Goal: Find contact information: Find contact information

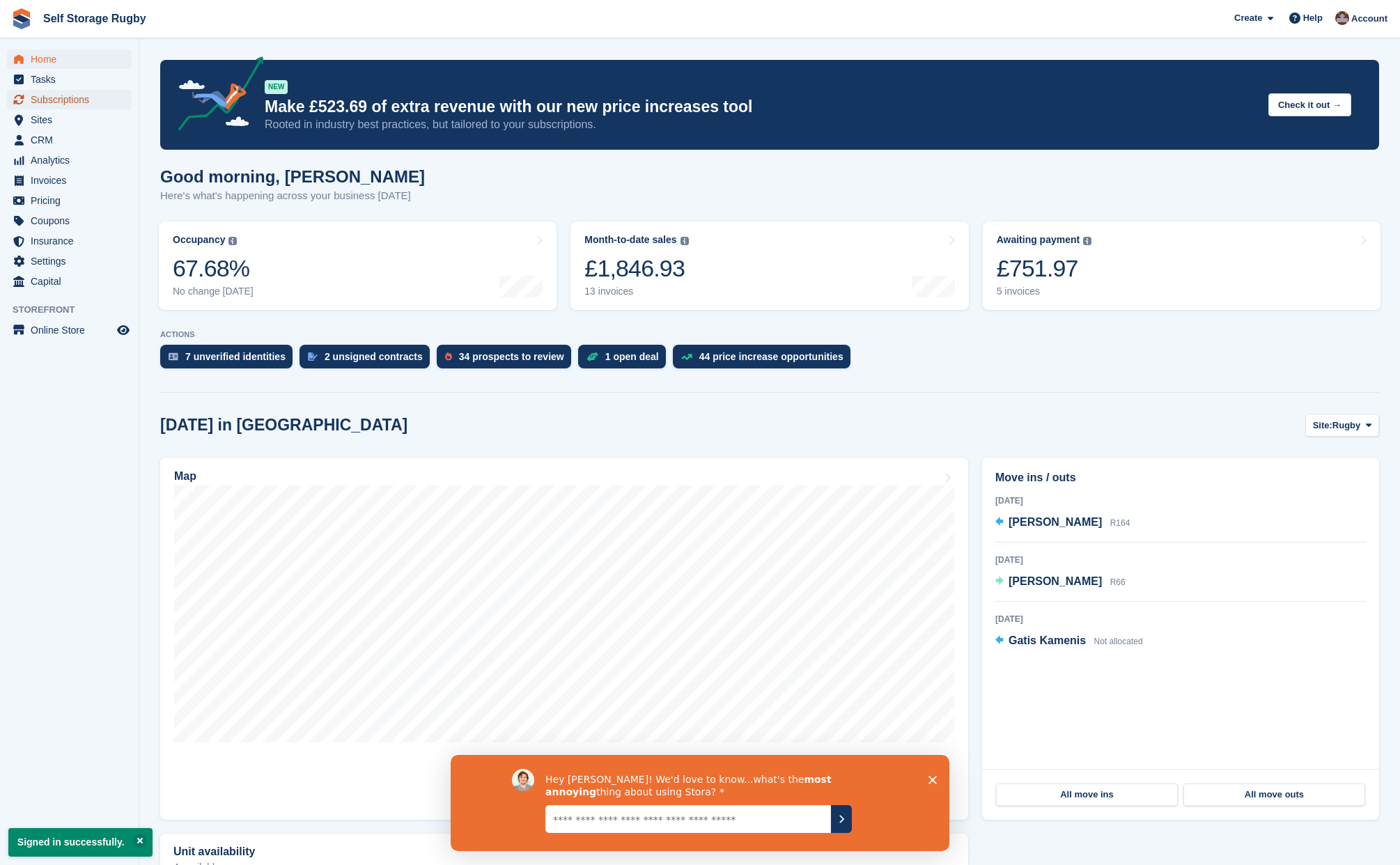
click at [73, 97] on span "Subscriptions" at bounding box center [72, 99] width 84 height 20
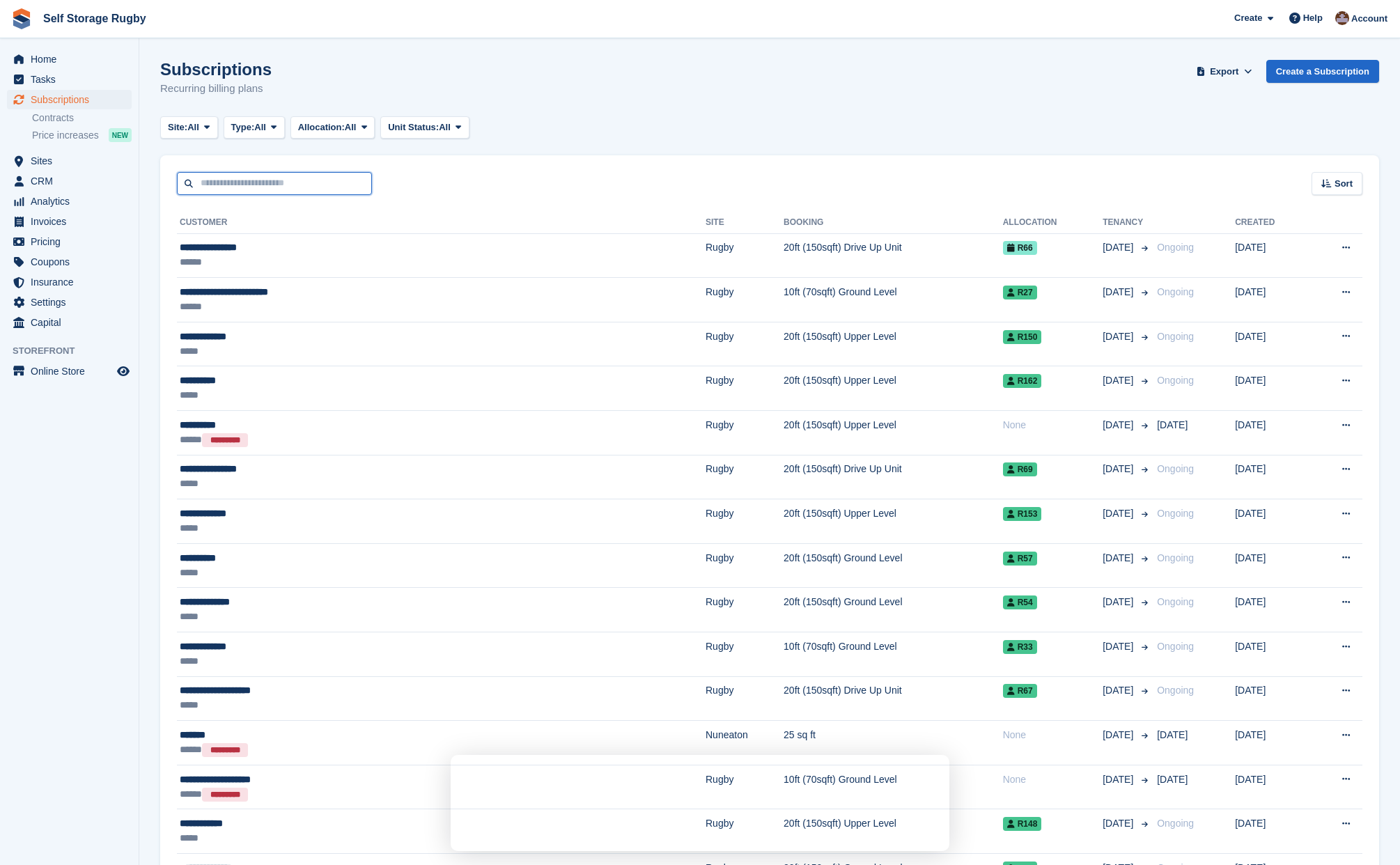
click at [269, 178] on input "text" at bounding box center [274, 183] width 195 height 23
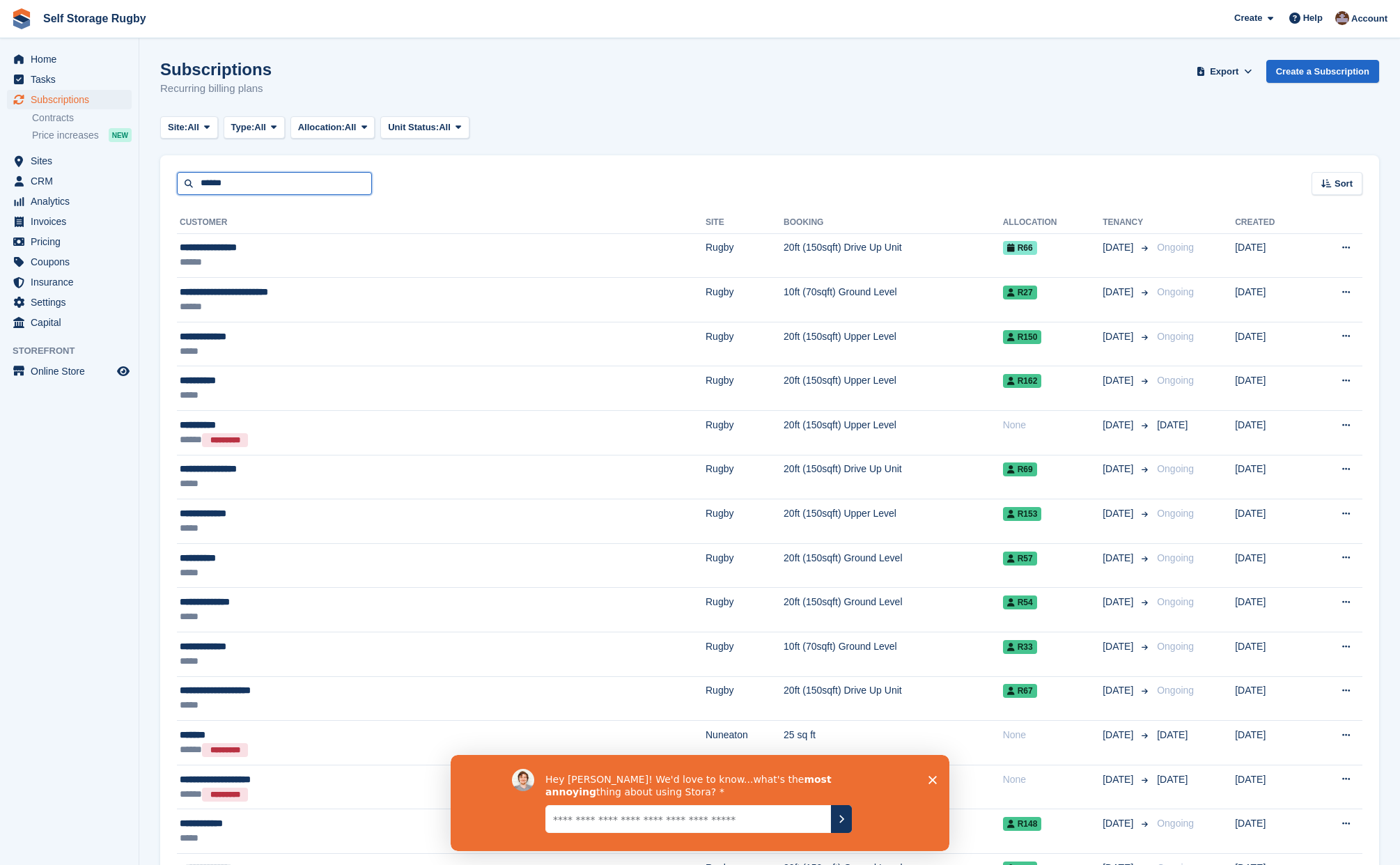
type input "******"
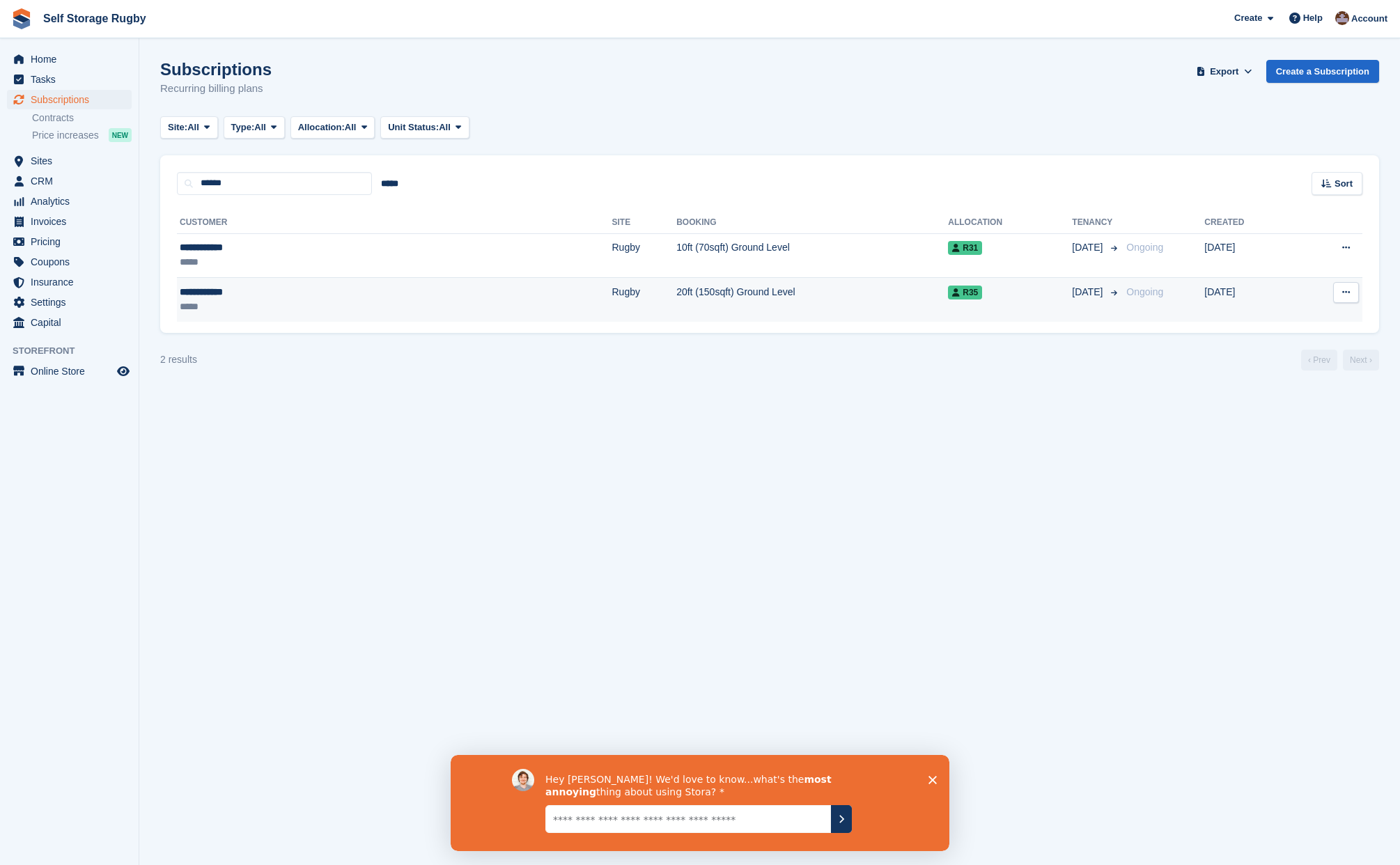
click at [676, 296] on td "20ft (150sqft) Ground Level" at bounding box center [812, 299] width 271 height 44
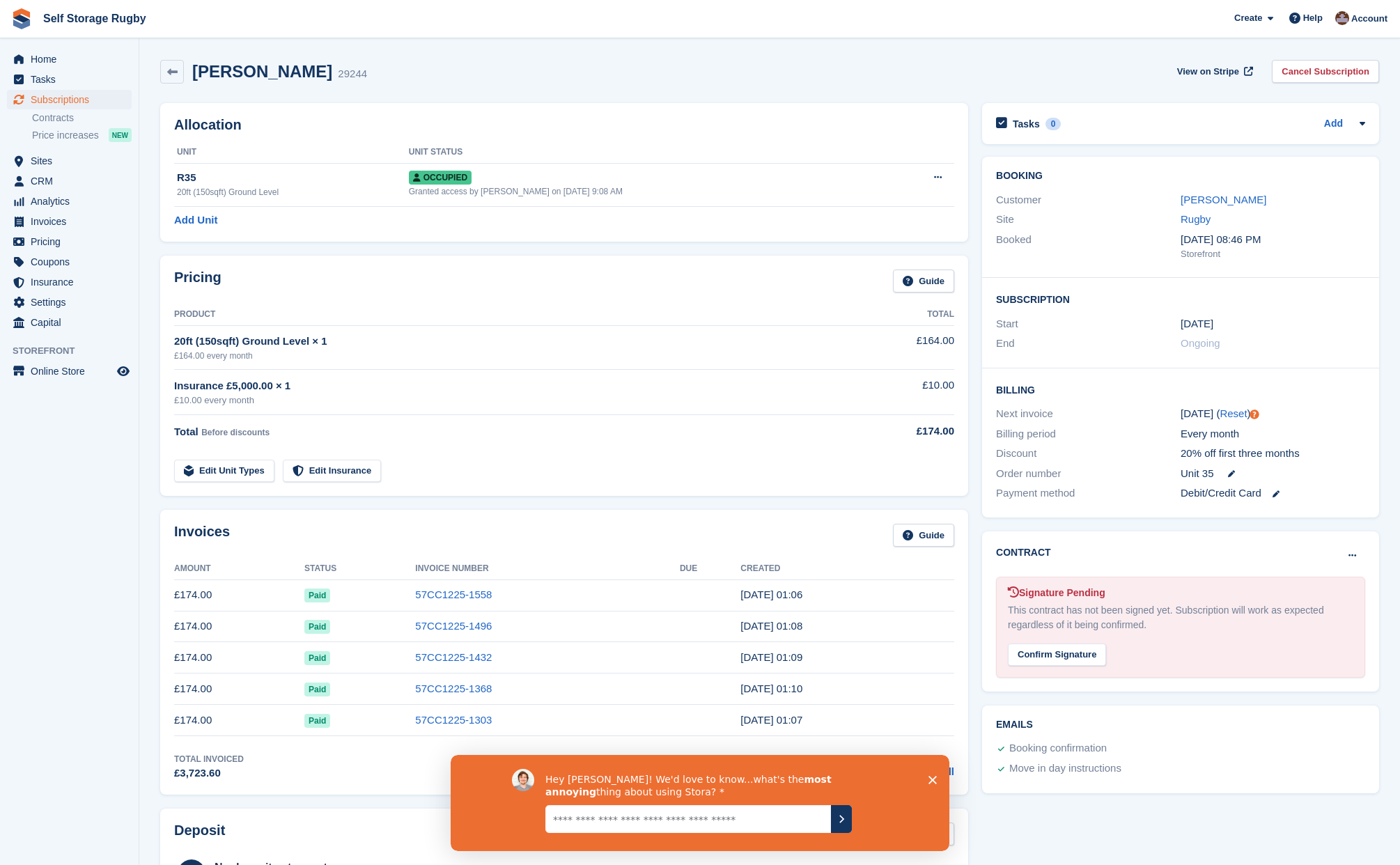
click at [935, 776] on icon "Close survey" at bounding box center [933, 780] width 8 height 8
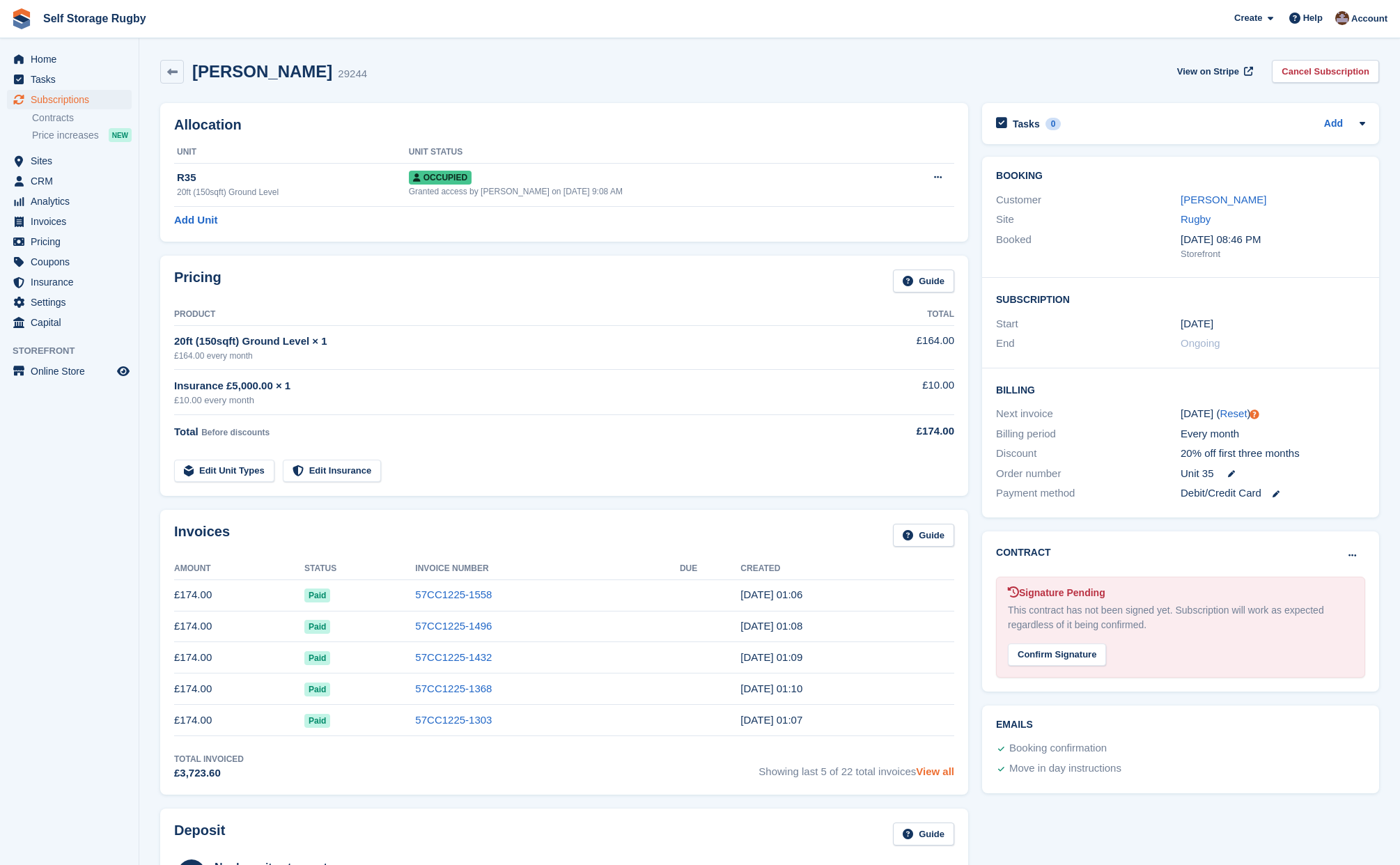
click at [943, 773] on link "View all" at bounding box center [935, 771] width 38 height 12
click at [175, 76] on icon at bounding box center [172, 72] width 10 height 10
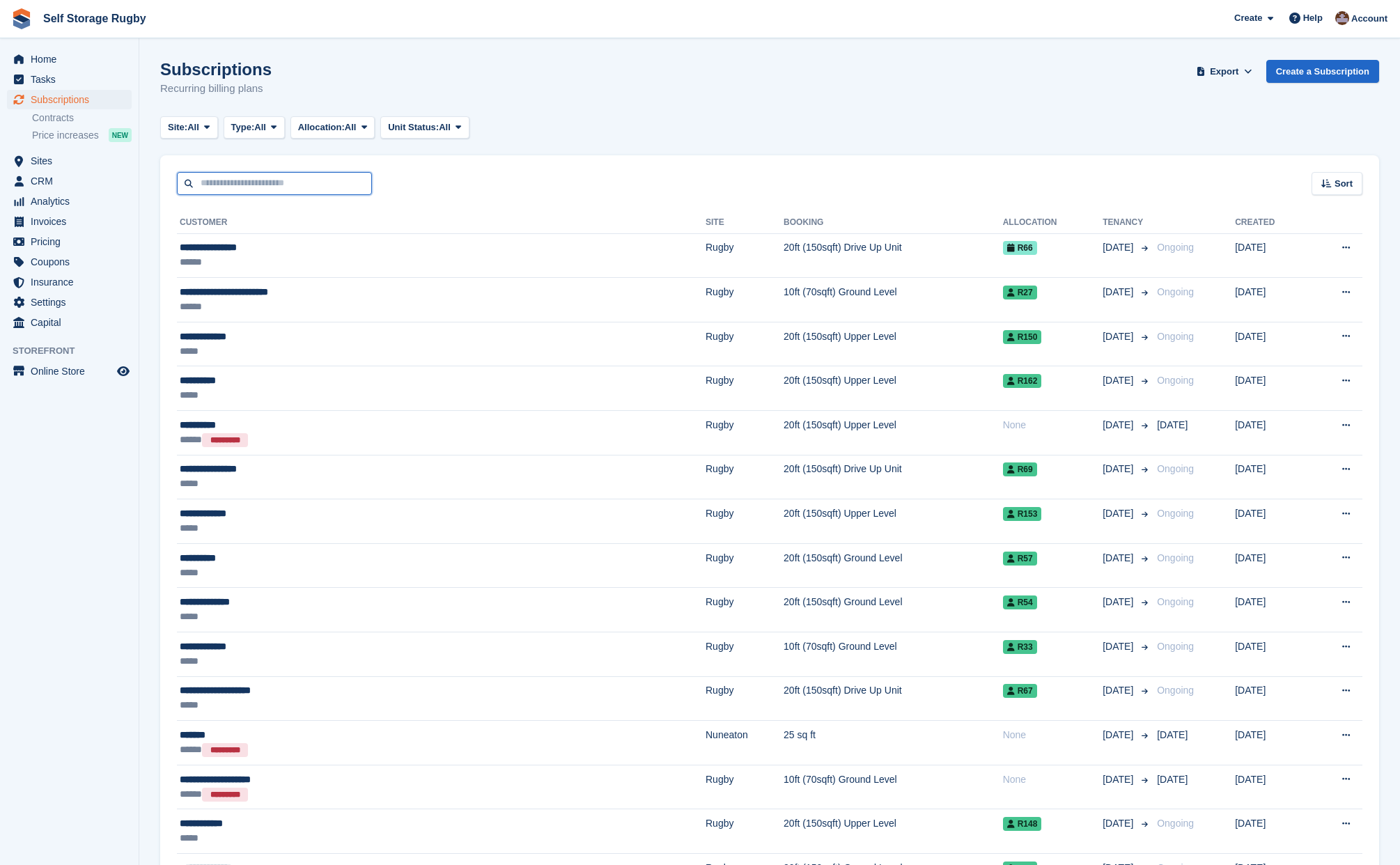
click at [228, 194] on input "text" at bounding box center [274, 183] width 195 height 23
type input "******"
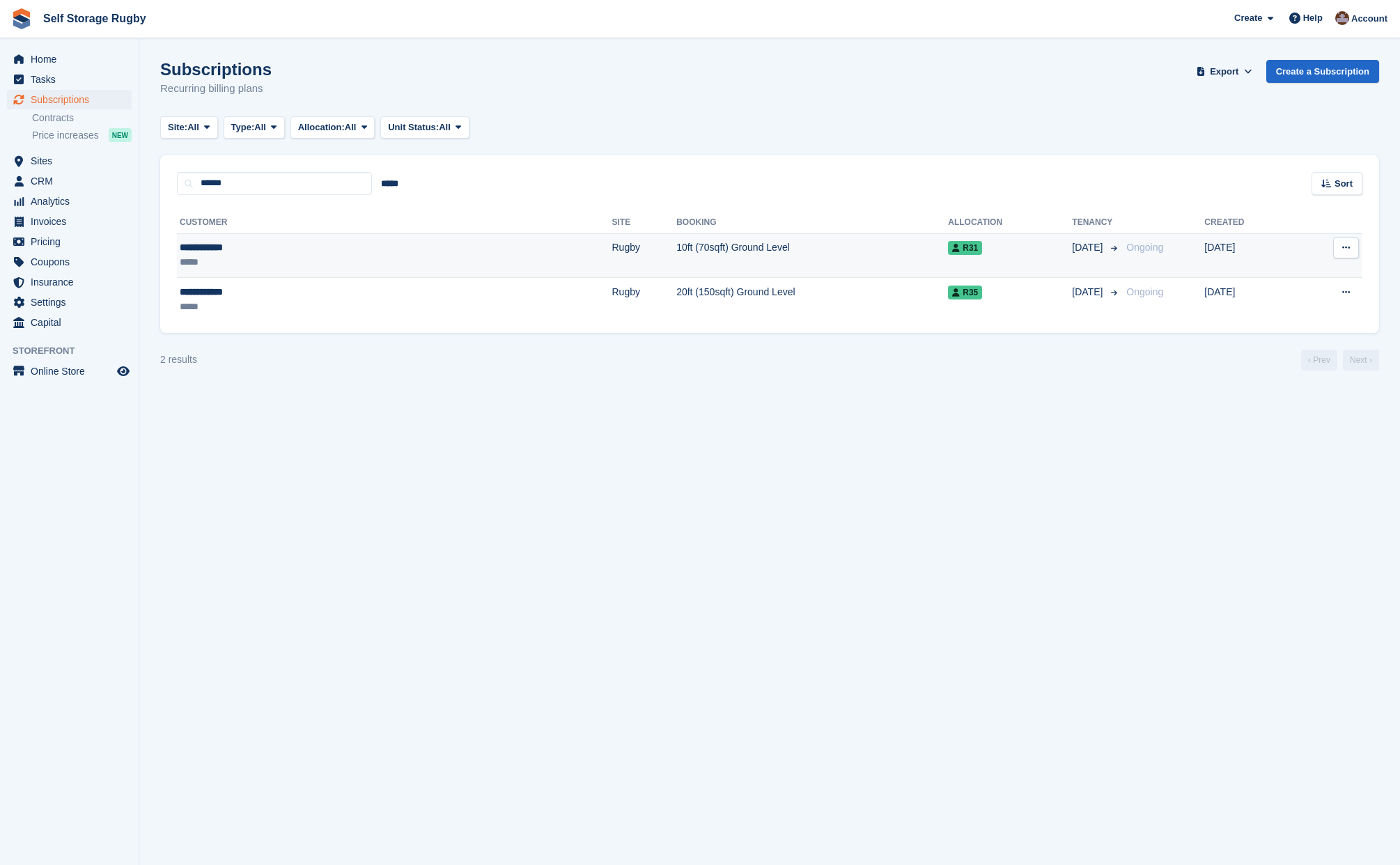
click at [269, 239] on td "**********" at bounding box center [394, 256] width 435 height 45
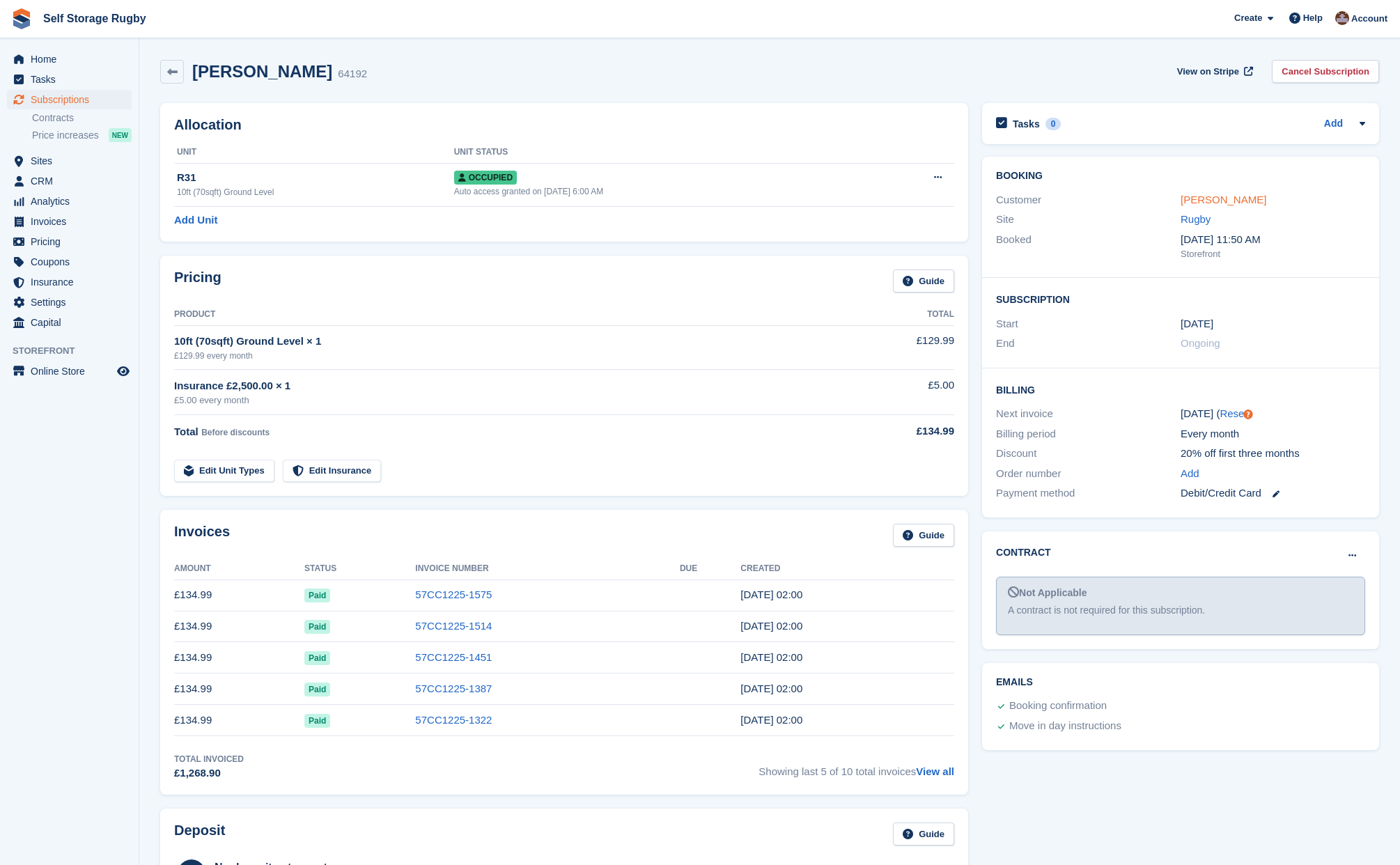
click at [1185, 197] on link "[PERSON_NAME]" at bounding box center [1223, 199] width 85 height 12
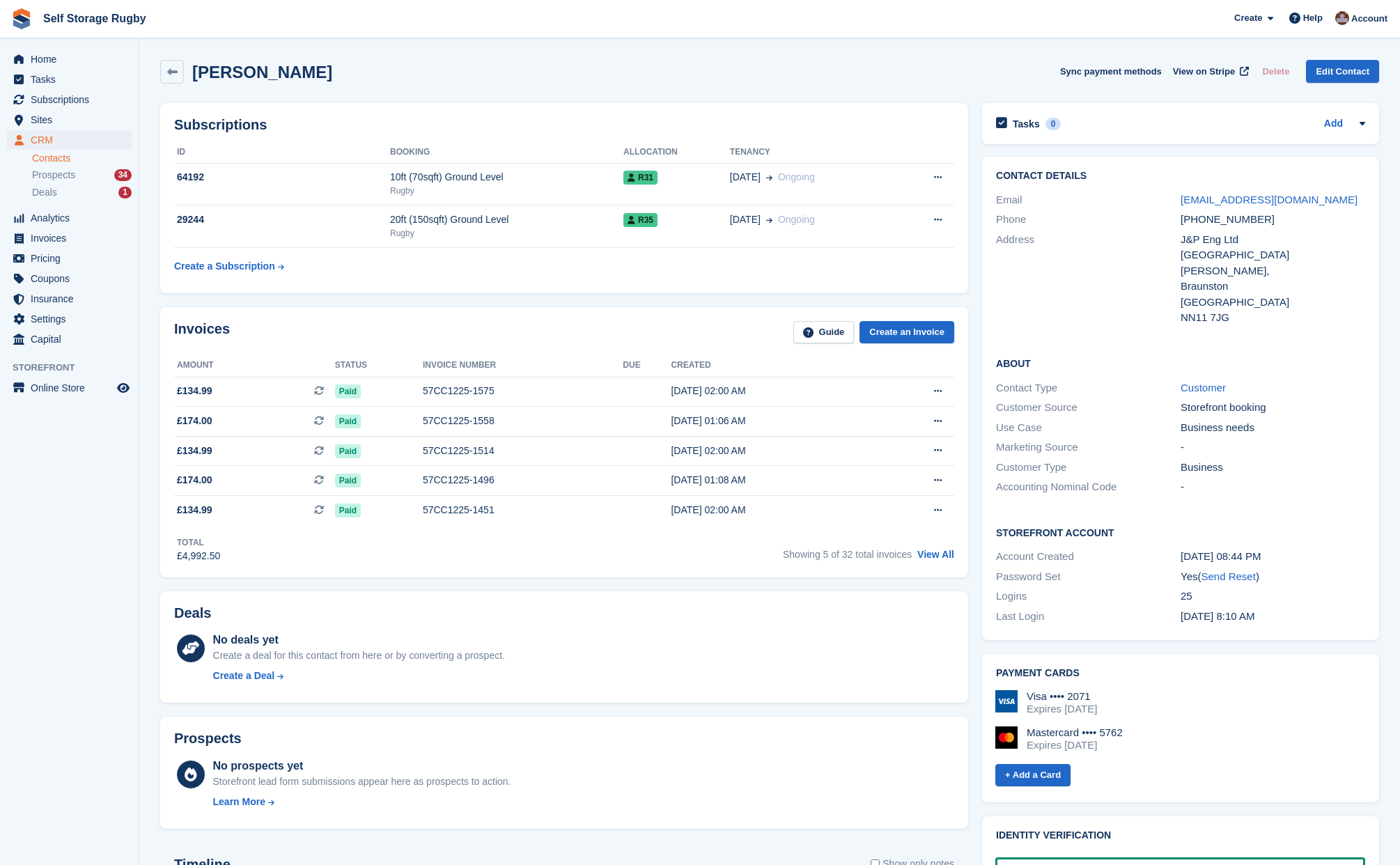
click at [58, 531] on aside "Home Tasks Subscriptions Subscriptions Subscriptions Contracts Price increases …" at bounding box center [69, 436] width 138 height 795
drag, startPoint x: 177, startPoint y: 539, endPoint x: 199, endPoint y: 555, distance: 27.2
click at [199, 555] on div "Total £4,992.50" at bounding box center [196, 549] width 46 height 27
click at [199, 555] on div "£4,992.50" at bounding box center [198, 557] width 43 height 15
drag, startPoint x: 242, startPoint y: 567, endPoint x: 163, endPoint y: 538, distance: 84.2
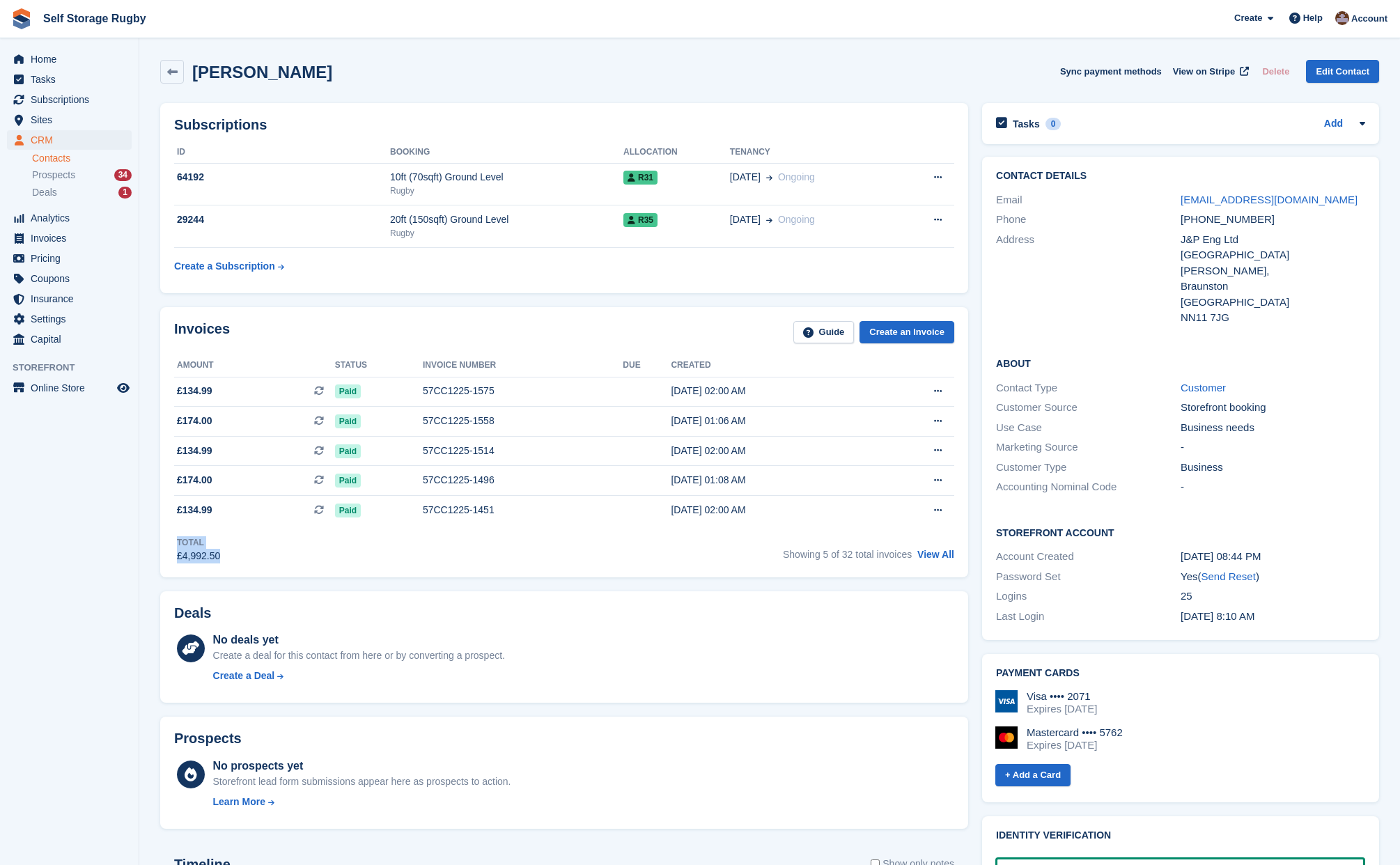
click at [163, 538] on div "Invoices Guide Create an Invoice Amount Status Invoice number Due Created £134.…" at bounding box center [564, 442] width 808 height 270
drag, startPoint x: 168, startPoint y: 543, endPoint x: 211, endPoint y: 553, distance: 44.1
click at [211, 553] on div "Invoices Guide Create an Invoice Amount Status Invoice number Due Created £134.…" at bounding box center [564, 442] width 808 height 270
click at [211, 553] on div "£4,992.50" at bounding box center [198, 557] width 43 height 15
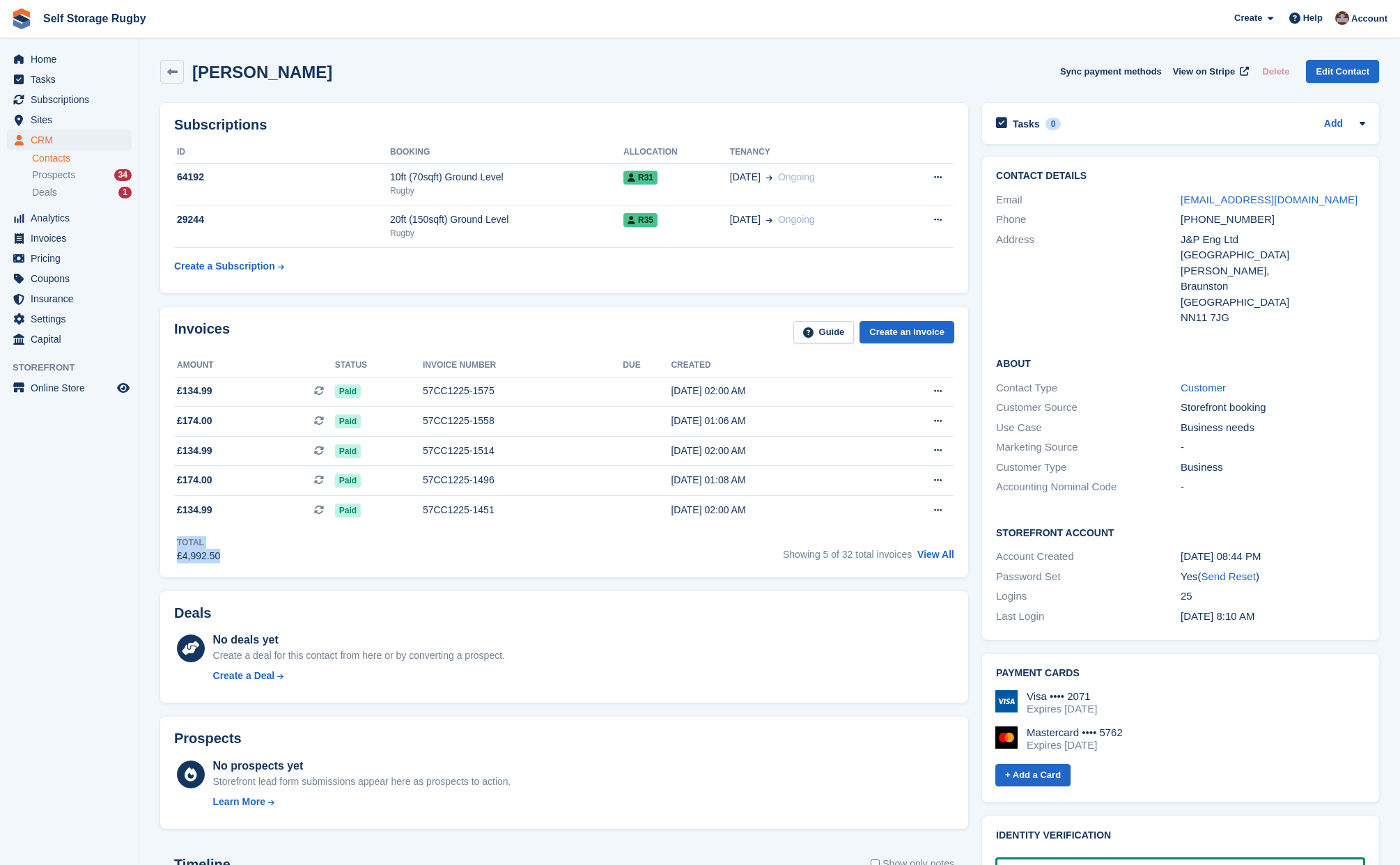
drag, startPoint x: 234, startPoint y: 553, endPoint x: 171, endPoint y: 533, distance: 66.1
click at [171, 533] on div "Invoices Guide Create an Invoice Amount Status Invoice number Due Created £134.…" at bounding box center [564, 442] width 808 height 270
drag, startPoint x: 171, startPoint y: 533, endPoint x: 205, endPoint y: 561, distance: 44.0
click at [205, 561] on div "Invoices Guide Create an Invoice Amount Status Invoice number Due Created £134.…" at bounding box center [564, 442] width 808 height 270
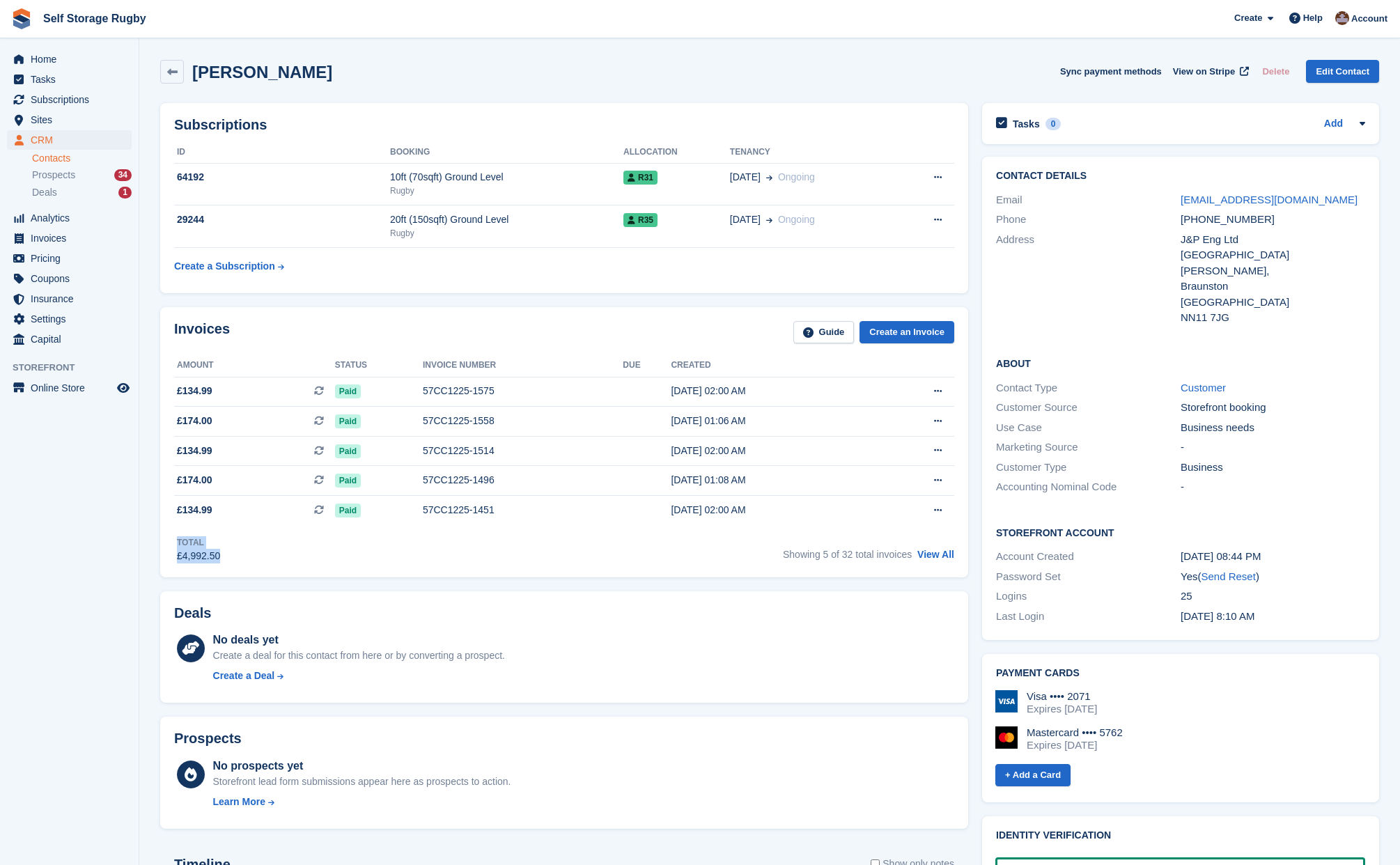
click at [205, 561] on div "£4,992.50" at bounding box center [198, 557] width 43 height 15
drag, startPoint x: 205, startPoint y: 561, endPoint x: 193, endPoint y: 546, distance: 19.2
click at [193, 546] on div "Total £4,992.50" at bounding box center [196, 549] width 46 height 27
click at [193, 546] on div "Total" at bounding box center [198, 542] width 43 height 12
drag, startPoint x: 193, startPoint y: 546, endPoint x: 211, endPoint y: 555, distance: 20.1
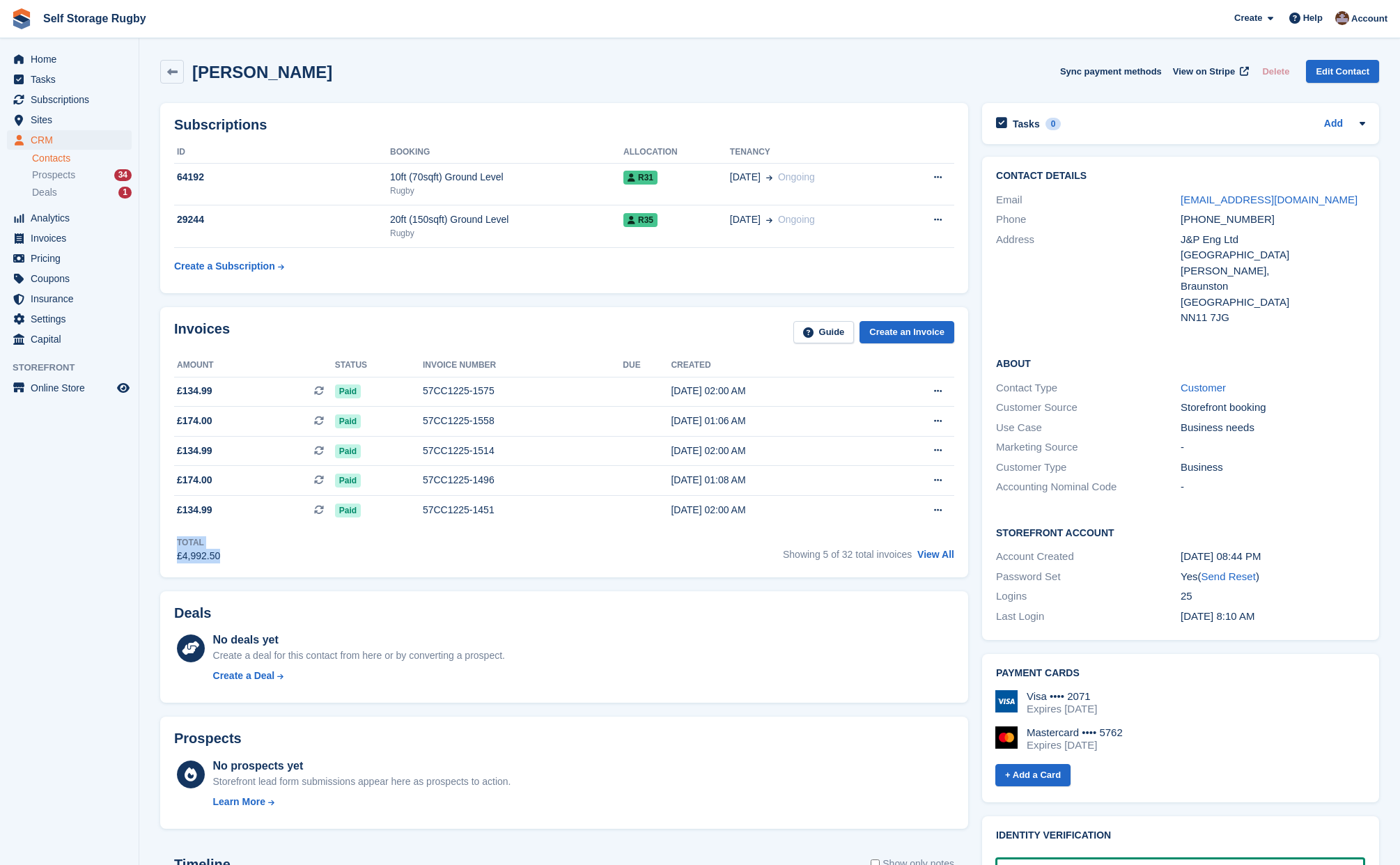
click at [211, 555] on div "Total £4,992.50" at bounding box center [196, 549] width 46 height 27
click at [211, 555] on div "£4,992.50" at bounding box center [198, 557] width 43 height 15
drag, startPoint x: 213, startPoint y: 556, endPoint x: 182, endPoint y: 543, distance: 33.6
click at [182, 543] on div "Total £4,992.50" at bounding box center [196, 549] width 46 height 27
click at [182, 543] on div "Total" at bounding box center [198, 542] width 43 height 12
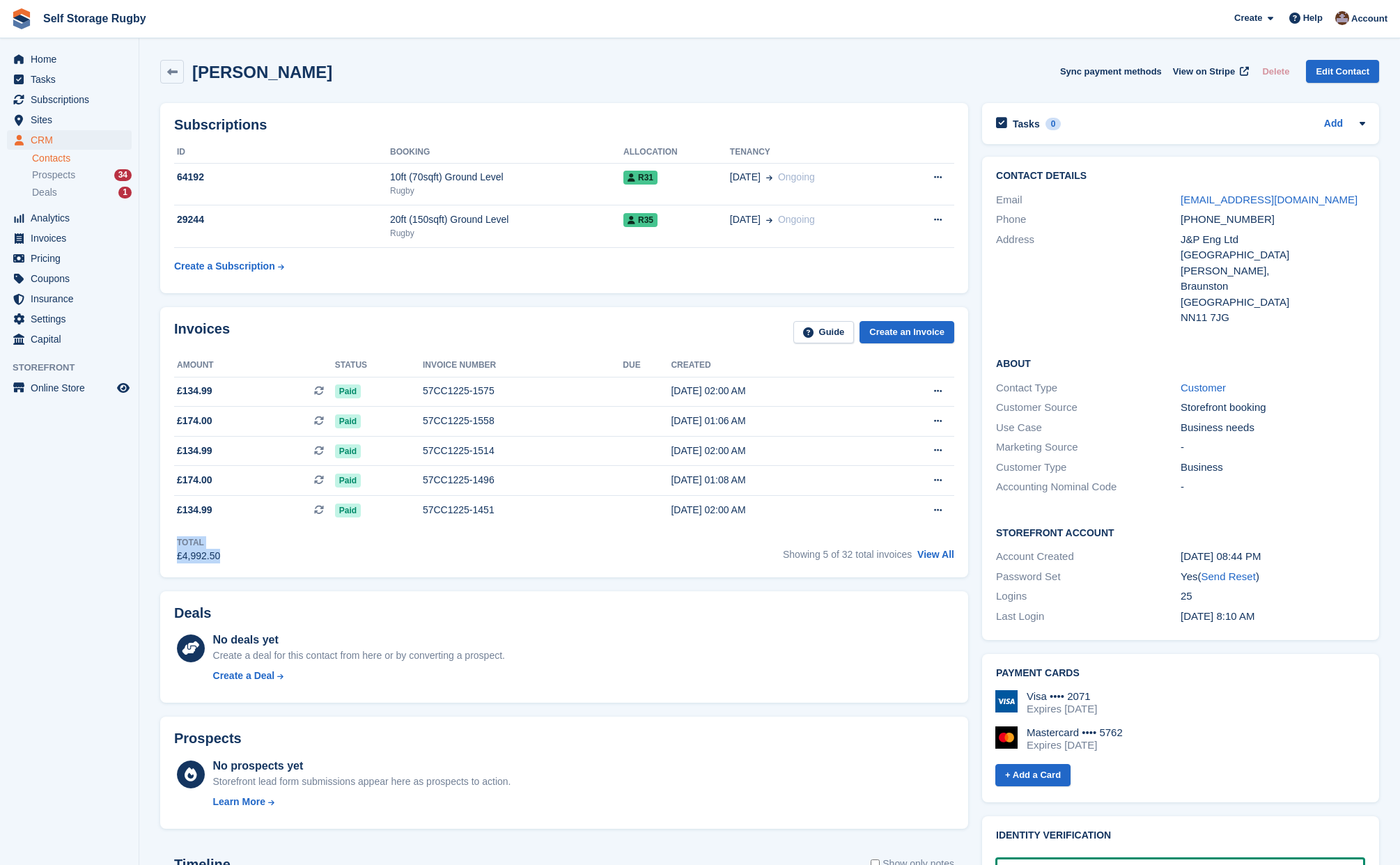
drag, startPoint x: 182, startPoint y: 543, endPoint x: 213, endPoint y: 561, distance: 35.8
click at [213, 561] on div "Total £4,992.50" at bounding box center [196, 549] width 46 height 27
click at [213, 561] on div "£4,992.50" at bounding box center [198, 557] width 43 height 15
drag, startPoint x: 213, startPoint y: 561, endPoint x: 177, endPoint y: 541, distance: 41.2
click at [177, 541] on div "Total £4,992.50" at bounding box center [196, 549] width 46 height 27
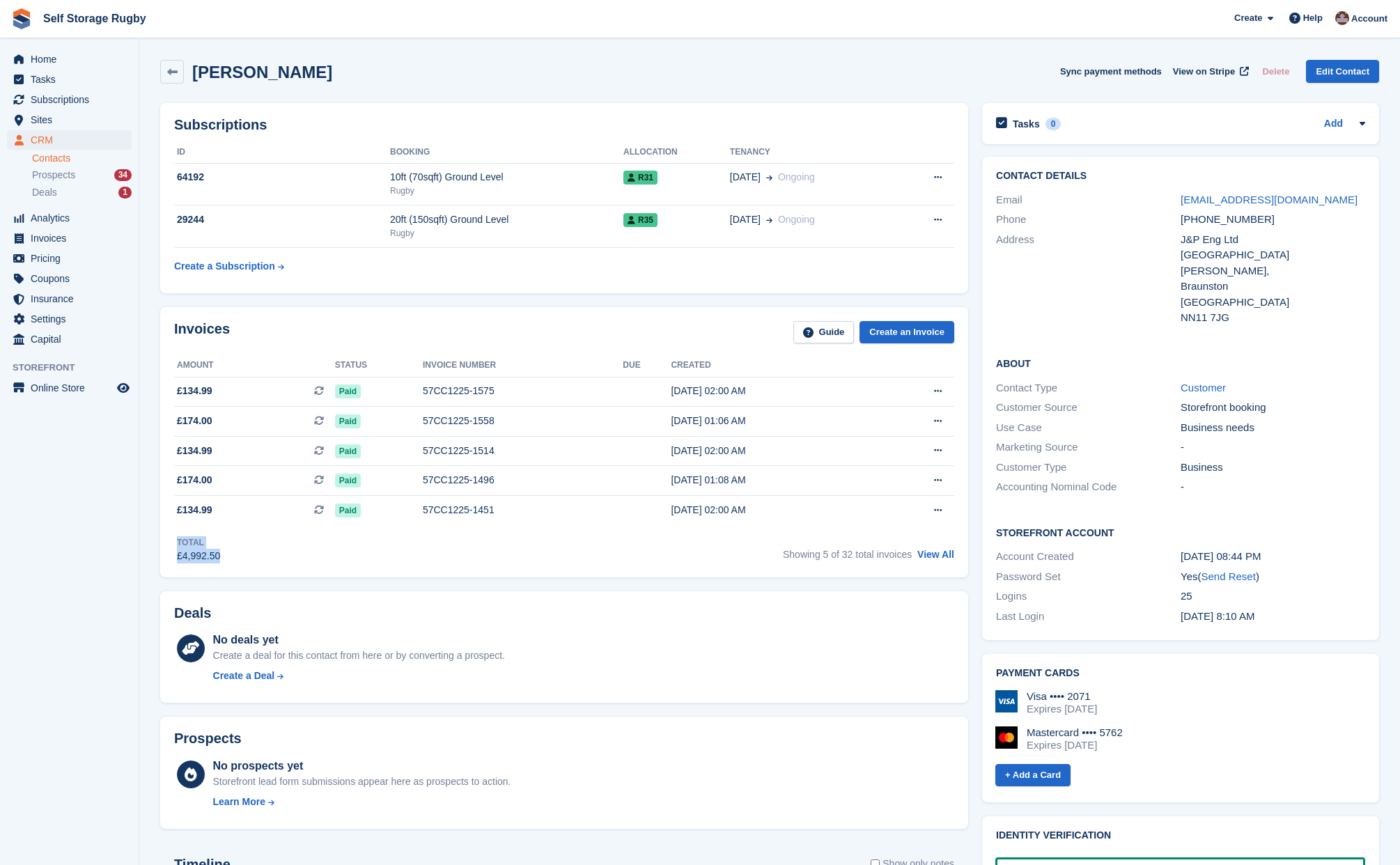
click at [177, 541] on div "Total" at bounding box center [198, 542] width 43 height 12
drag, startPoint x: 177, startPoint y: 541, endPoint x: 202, endPoint y: 554, distance: 28.2
click at [202, 554] on div "Total £4,992.50" at bounding box center [196, 549] width 46 height 27
click at [202, 554] on div "£4,992.50" at bounding box center [198, 557] width 43 height 15
drag, startPoint x: 202, startPoint y: 554, endPoint x: 193, endPoint y: 550, distance: 9.8
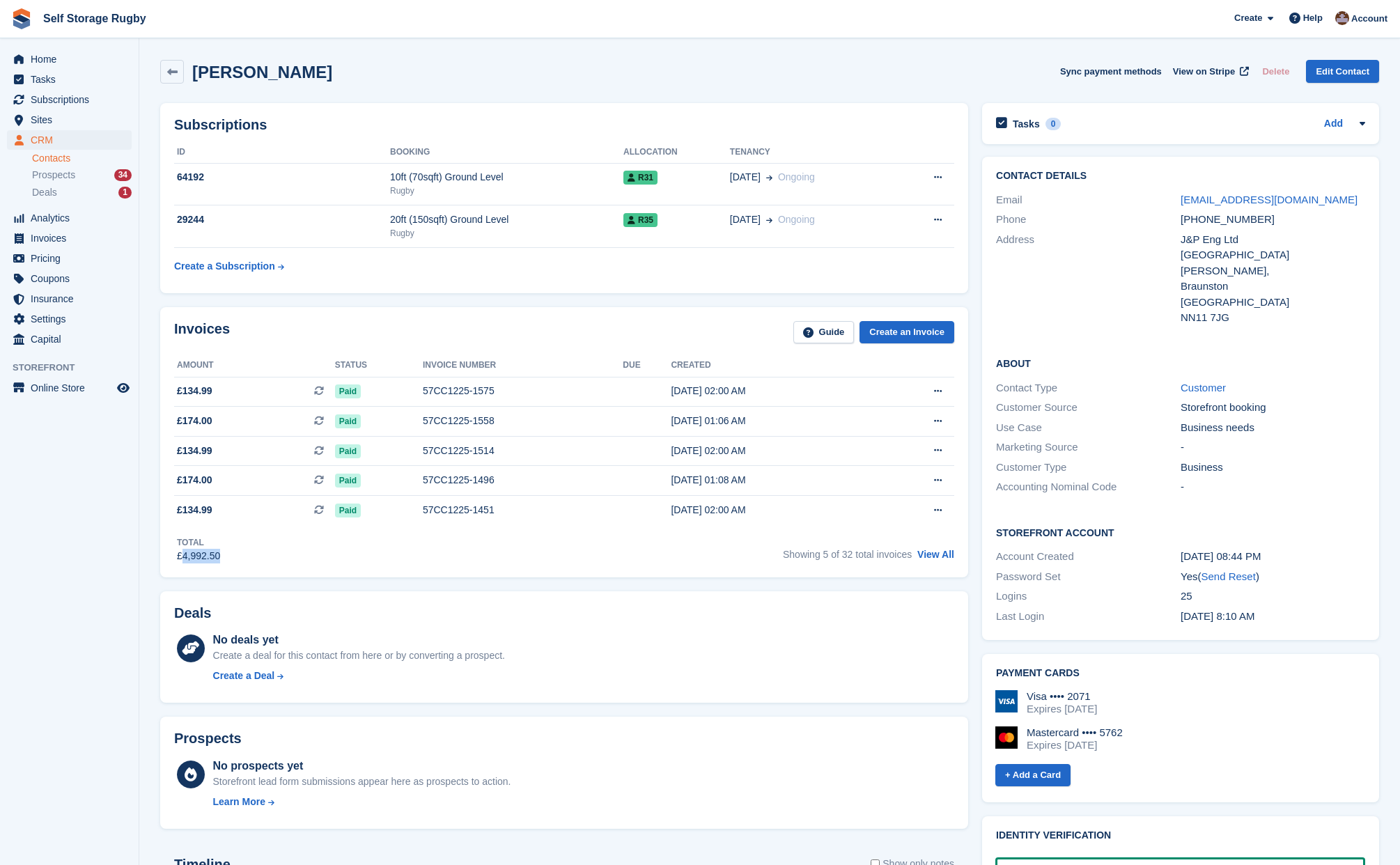
click at [193, 550] on div "£4,992.50" at bounding box center [198, 557] width 43 height 15
click at [268, 431] on td "£174.00 This is a recurring subscription invoice." at bounding box center [254, 422] width 161 height 30
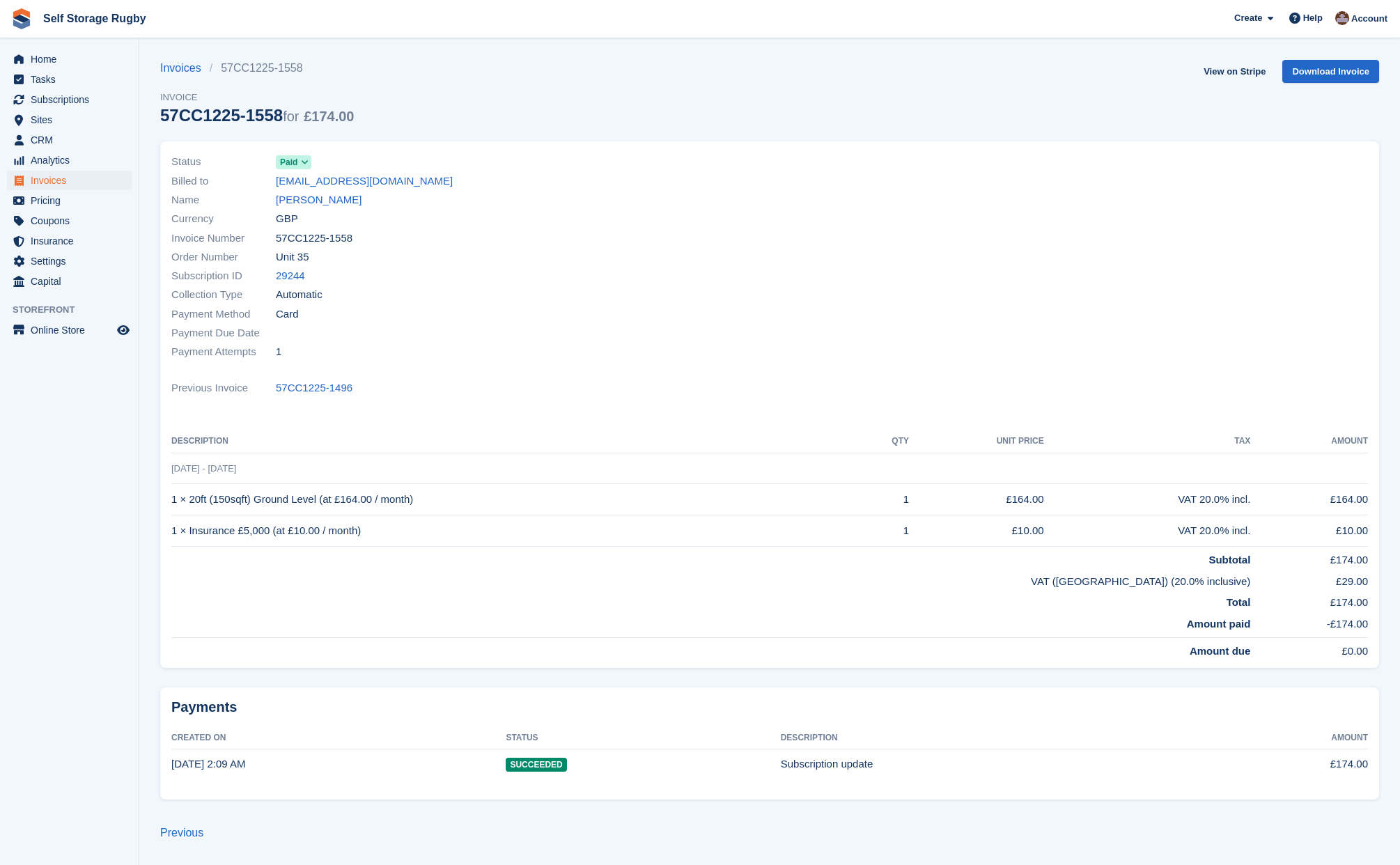
drag, startPoint x: 1049, startPoint y: 496, endPoint x: 1010, endPoint y: 502, distance: 39.5
click at [1010, 502] on td "£164.00" at bounding box center [976, 500] width 135 height 32
drag, startPoint x: 399, startPoint y: 179, endPoint x: 264, endPoint y: 178, distance: 135.0
click at [264, 178] on div "Billed to pweston@jnpeng.co.uk" at bounding box center [465, 180] width 590 height 19
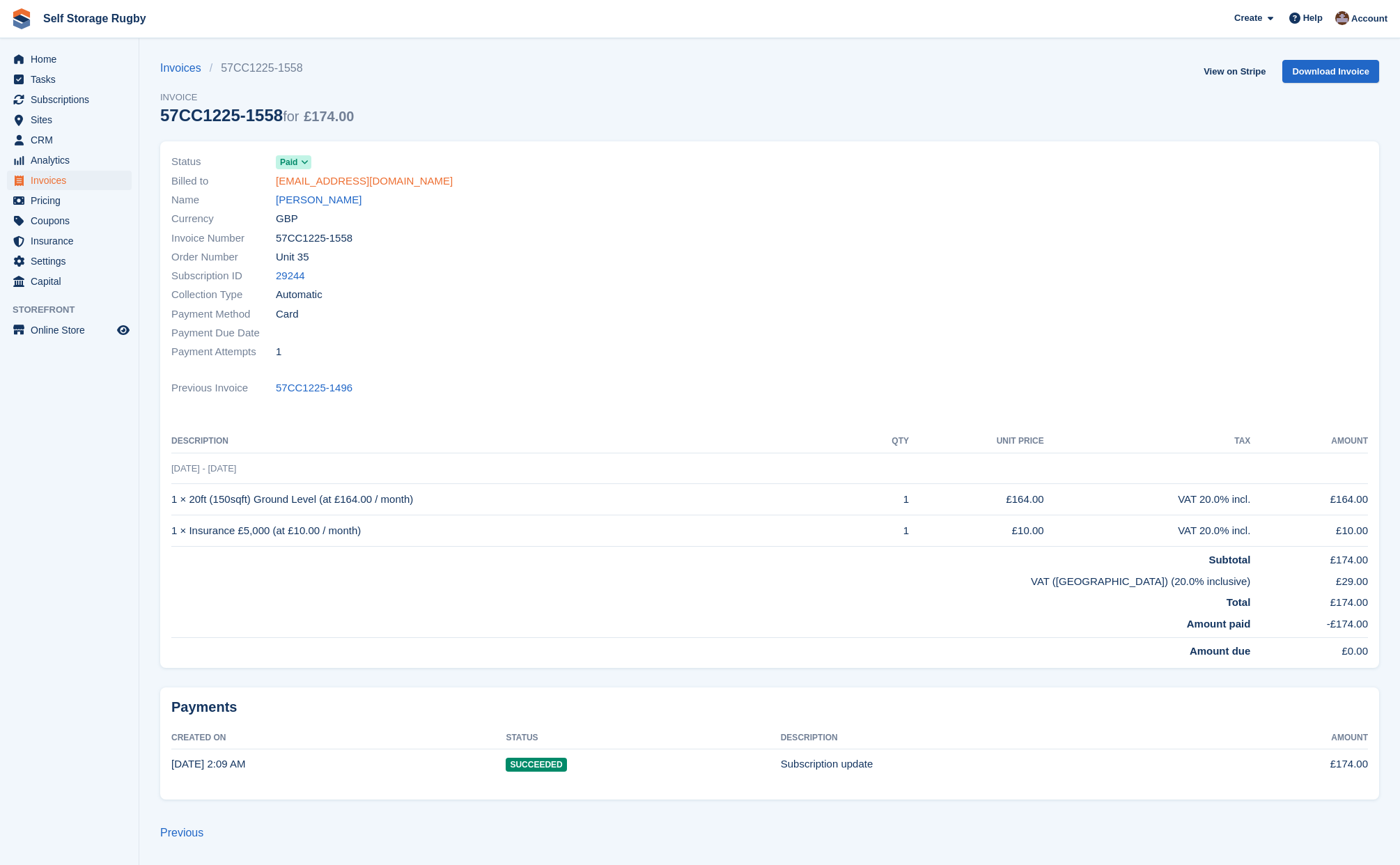
drag, startPoint x: 264, startPoint y: 178, endPoint x: 282, endPoint y: 182, distance: 18.4
click at [572, 315] on div "Payment Method Card" at bounding box center [465, 314] width 590 height 19
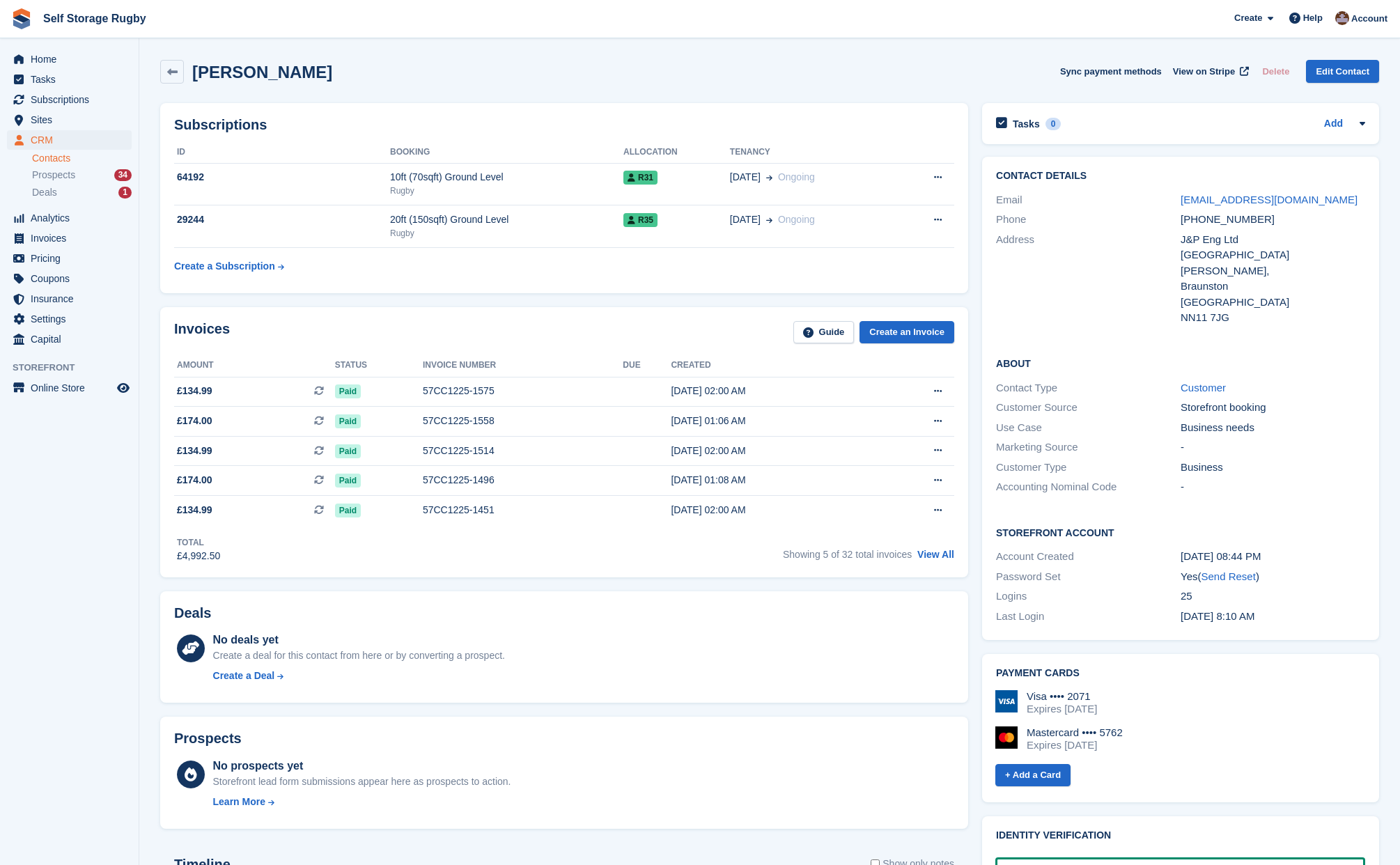
click at [98, 536] on aside "Home Tasks Subscriptions Subscriptions Subscriptions Contracts Price increases …" at bounding box center [69, 436] width 138 height 795
click at [88, 570] on aside "Home Tasks Subscriptions Subscriptions Subscriptions Contracts Price increases …" at bounding box center [69, 436] width 138 height 795
click at [171, 79] on link at bounding box center [171, 71] width 23 height 23
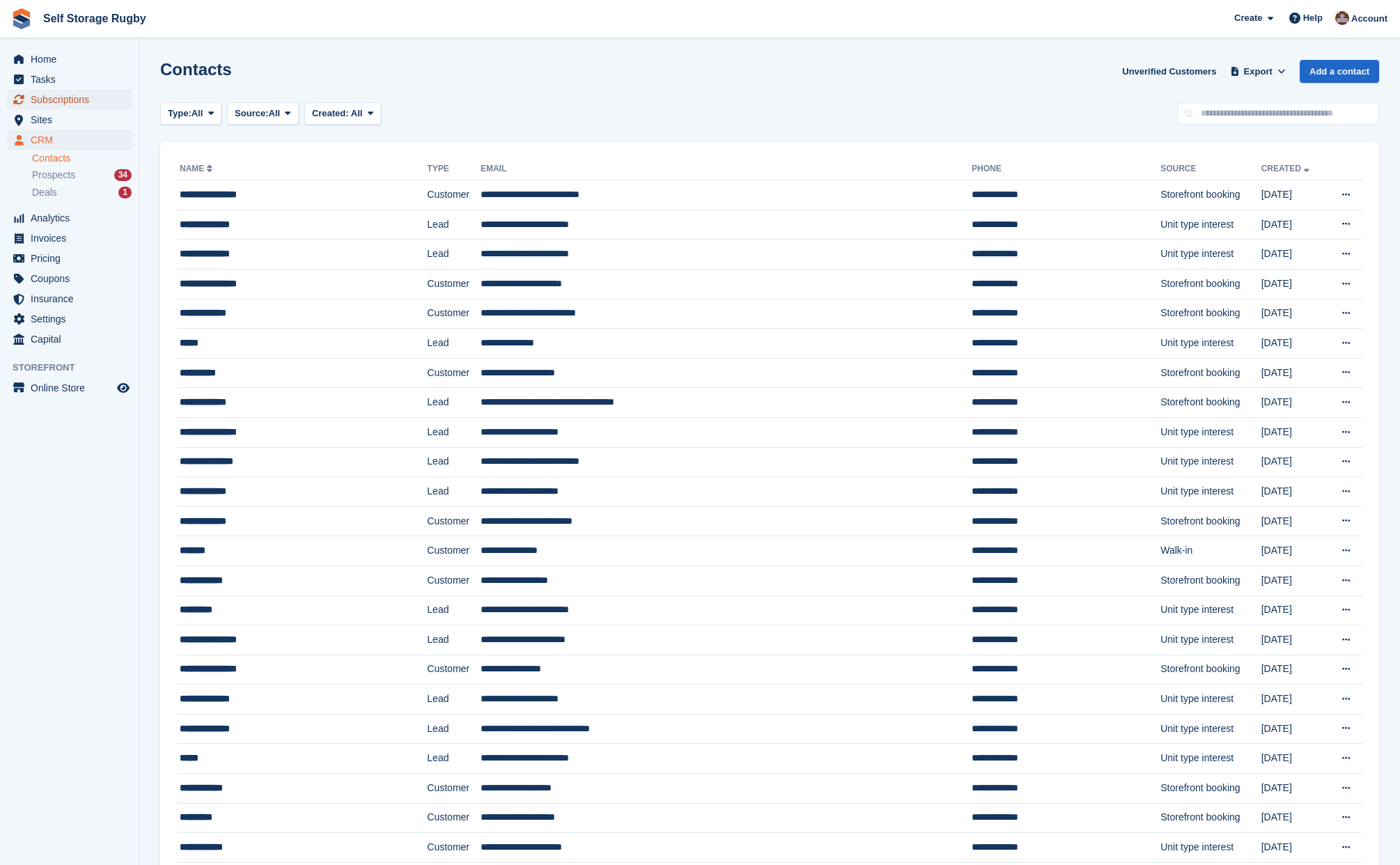
click at [43, 93] on span "Subscriptions" at bounding box center [72, 99] width 84 height 20
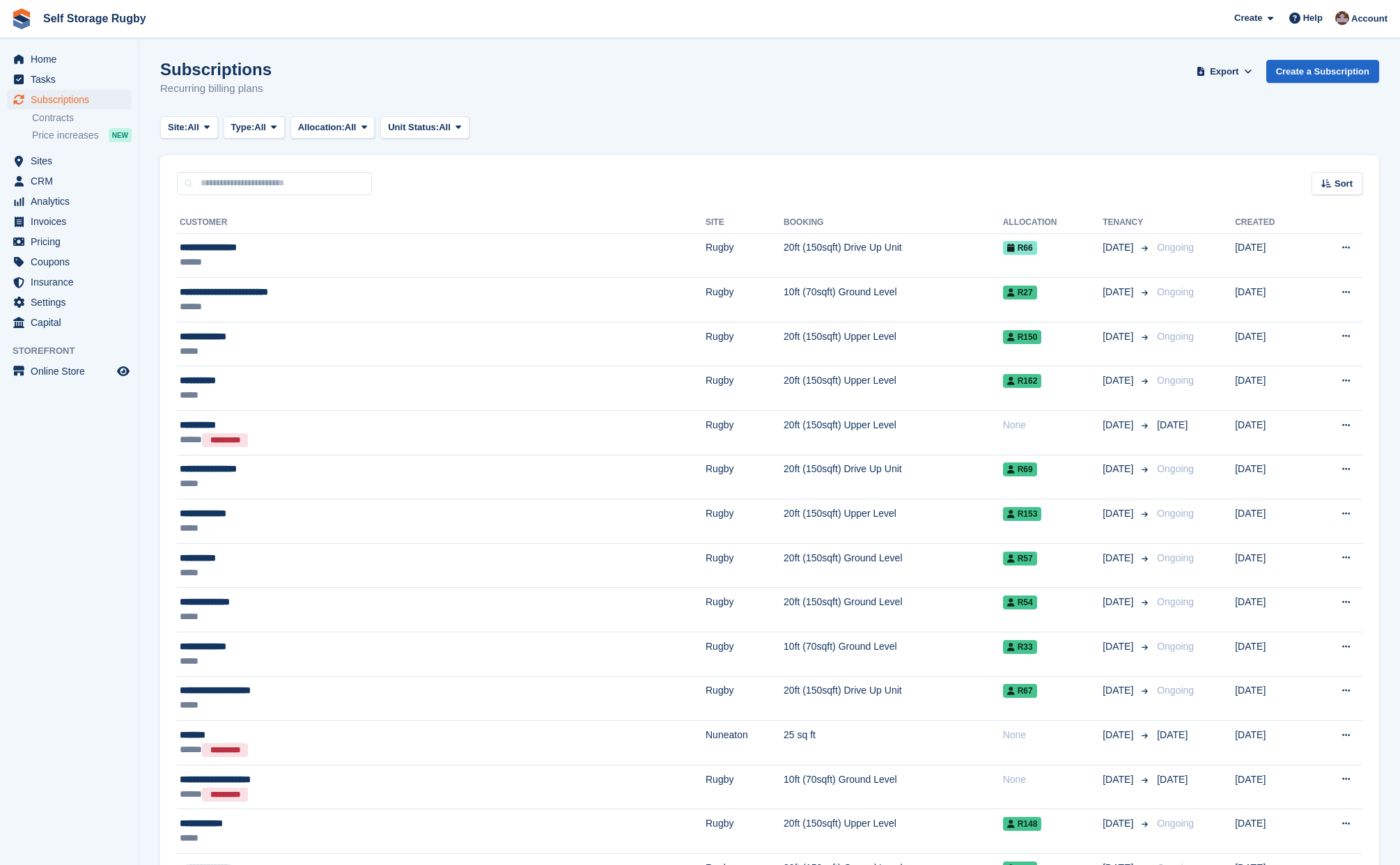
click at [73, 477] on aside "Home Tasks Subscriptions Subscriptions Subscriptions Contracts Price increases …" at bounding box center [69, 436] width 138 height 795
click at [32, 168] on span "Sites" at bounding box center [72, 161] width 84 height 20
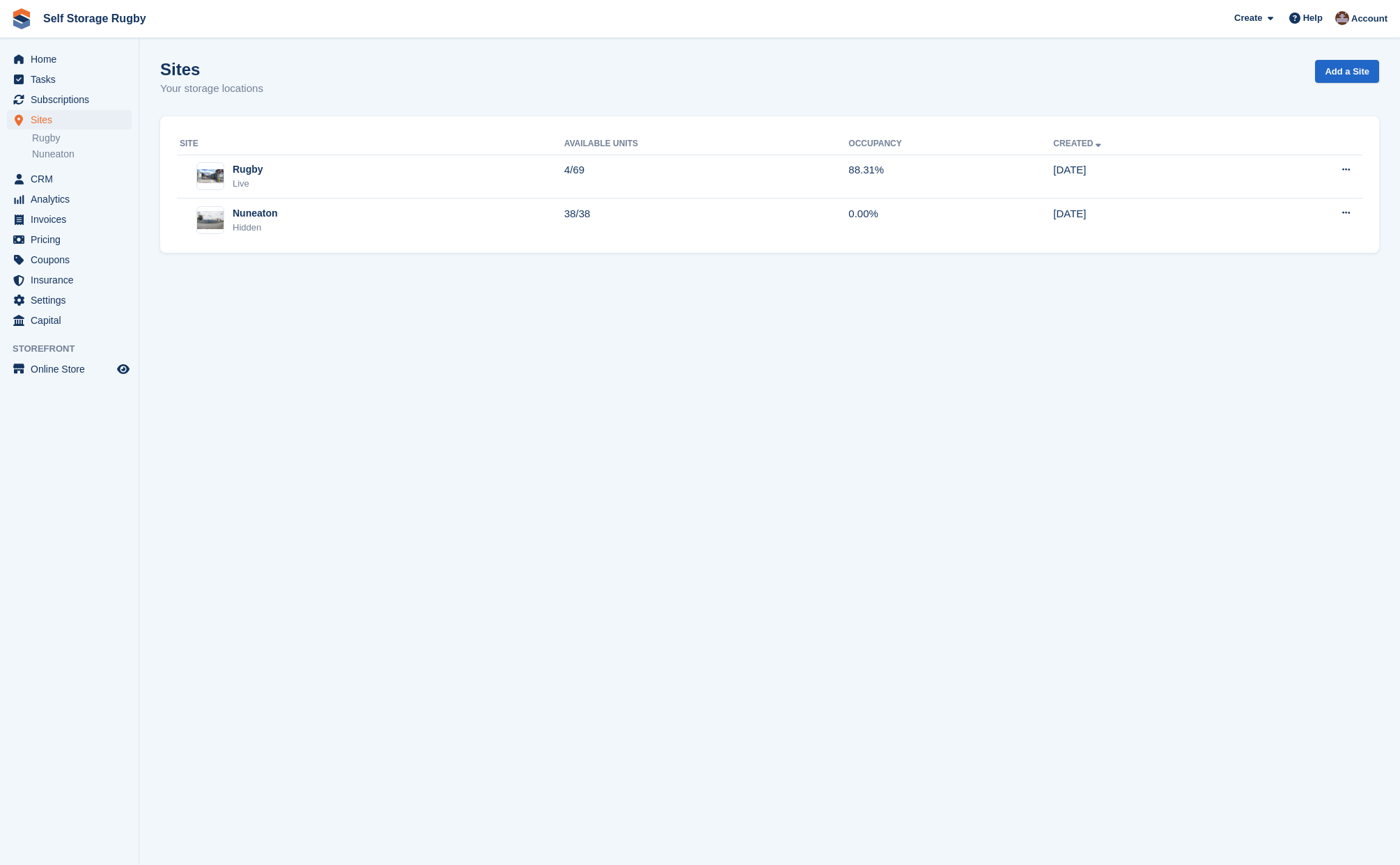
click at [56, 575] on aside "Home Tasks Subscriptions Subscriptions Subscriptions Contracts Price increases …" at bounding box center [69, 436] width 138 height 795
click at [71, 98] on span "Subscriptions" at bounding box center [72, 99] width 84 height 20
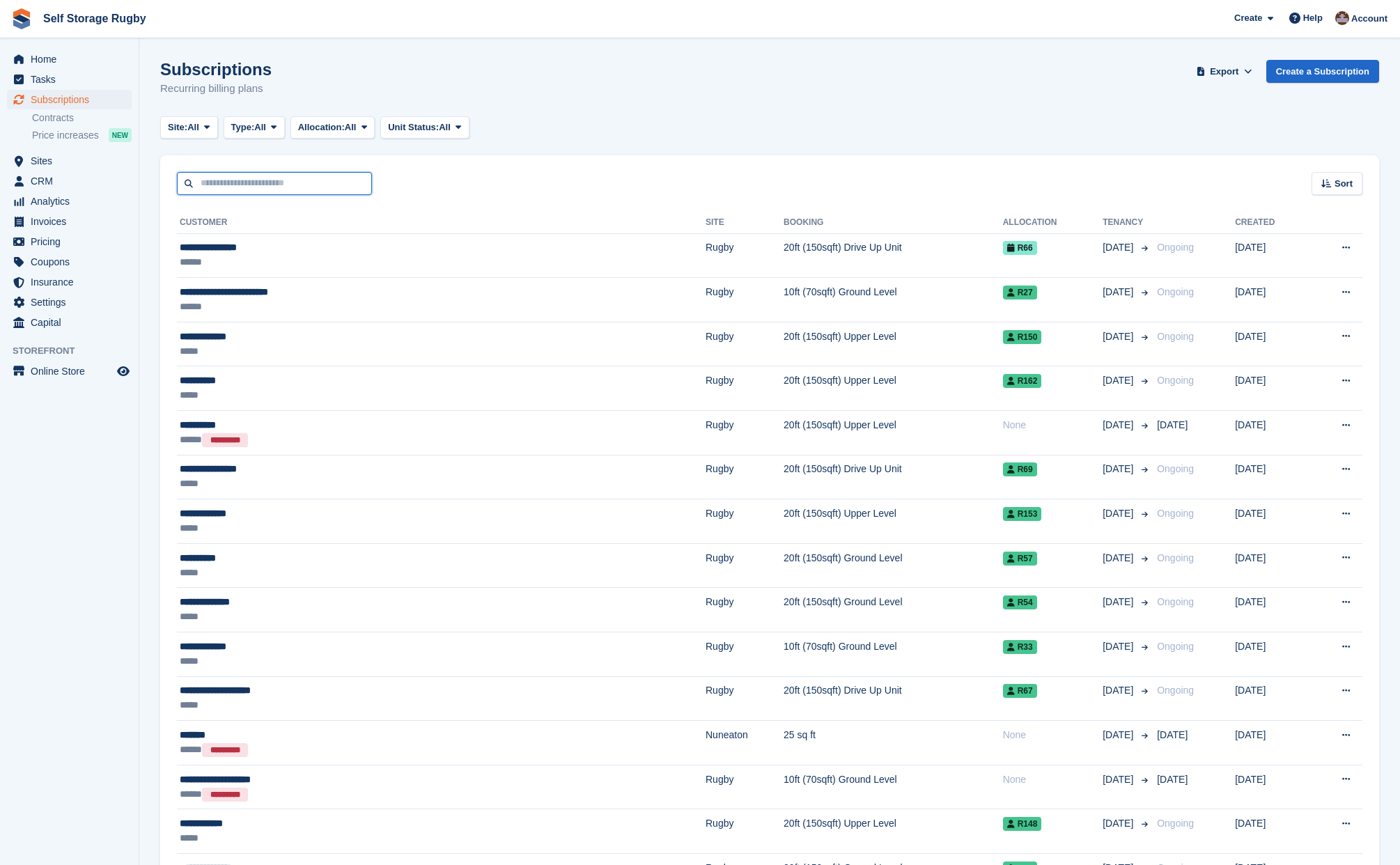
click at [239, 177] on input "text" at bounding box center [274, 183] width 195 height 23
type input "******"
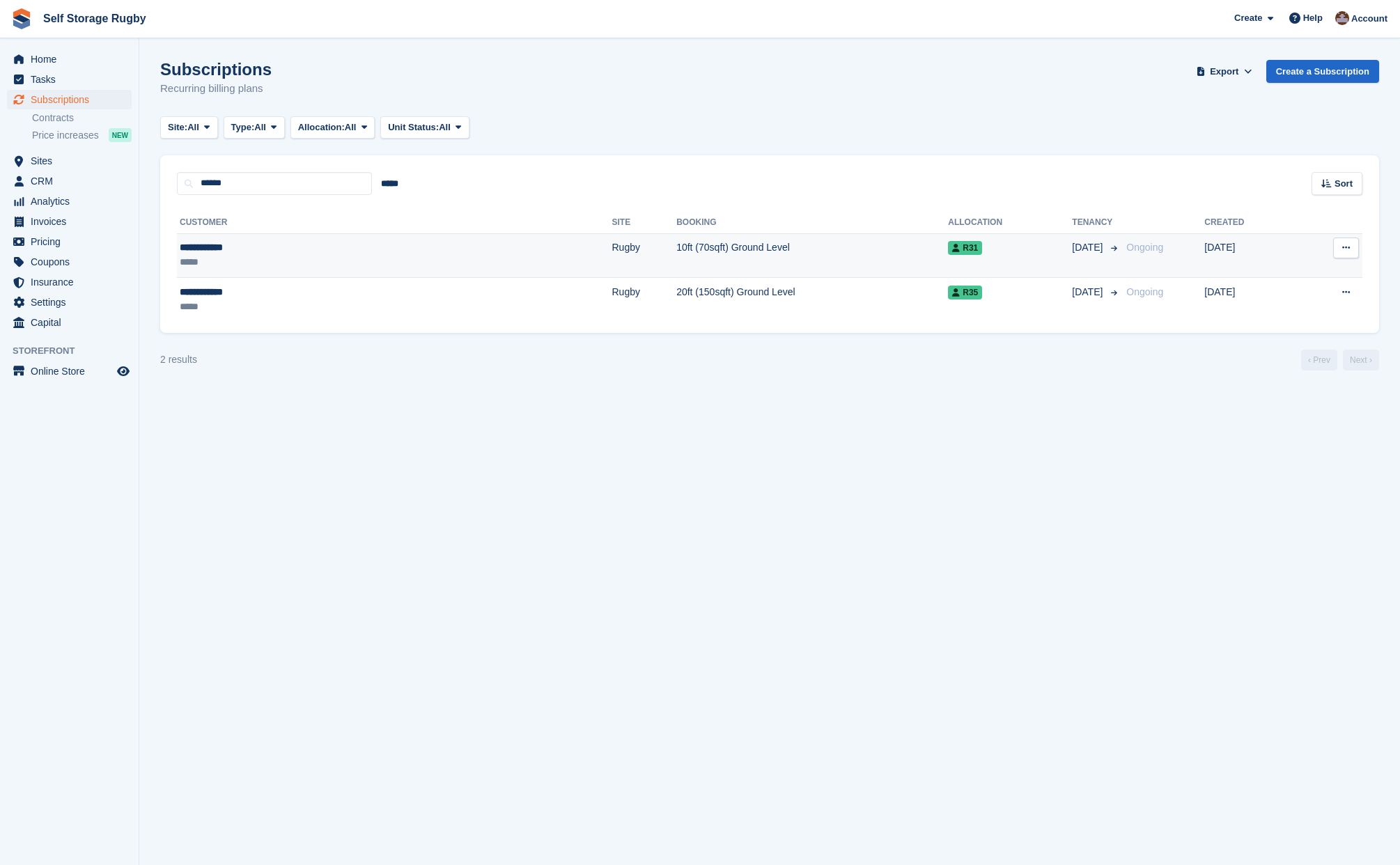
click at [220, 255] on div "**********" at bounding box center [273, 248] width 188 height 15
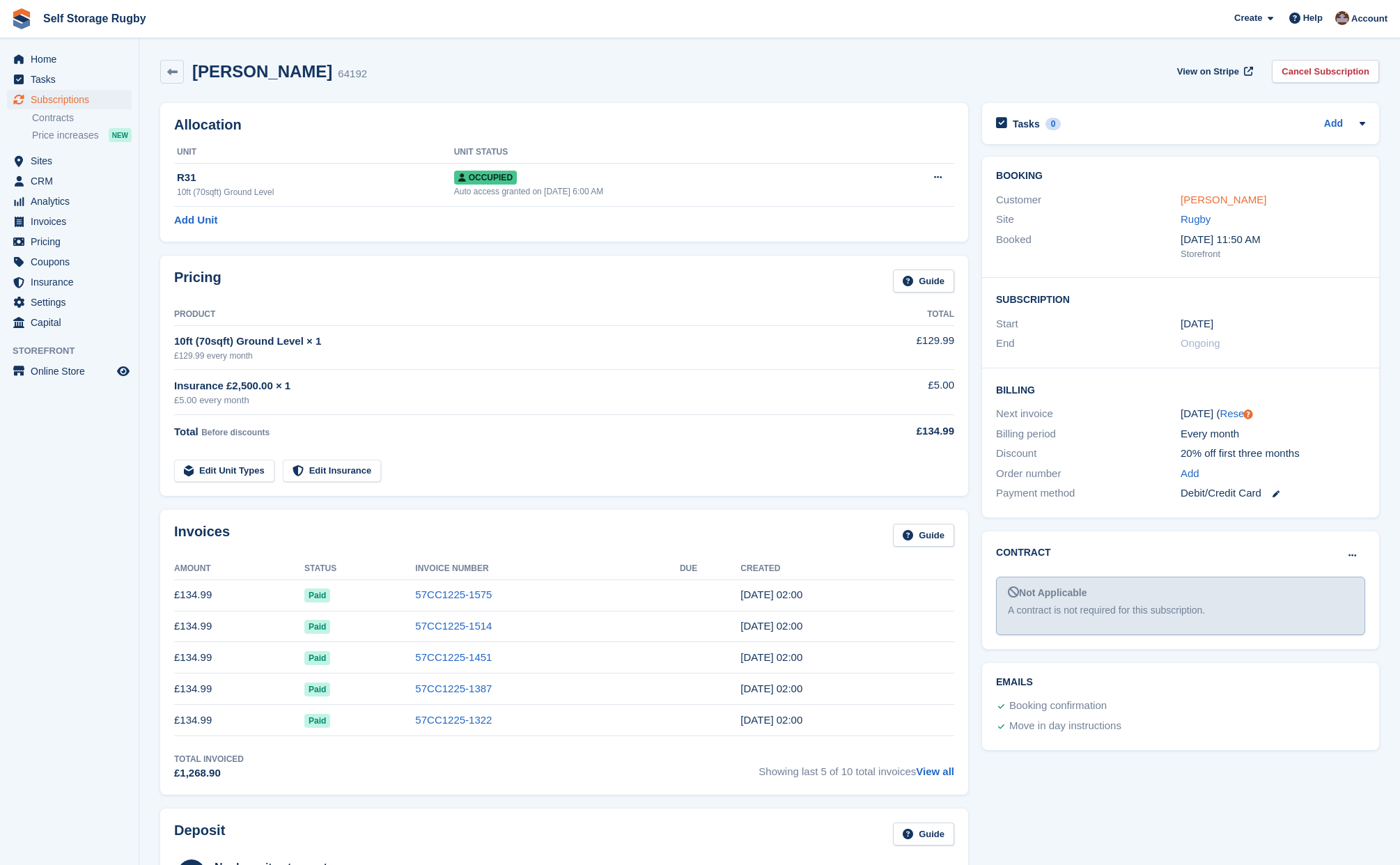
click at [1202, 200] on link "[PERSON_NAME]" at bounding box center [1223, 199] width 85 height 12
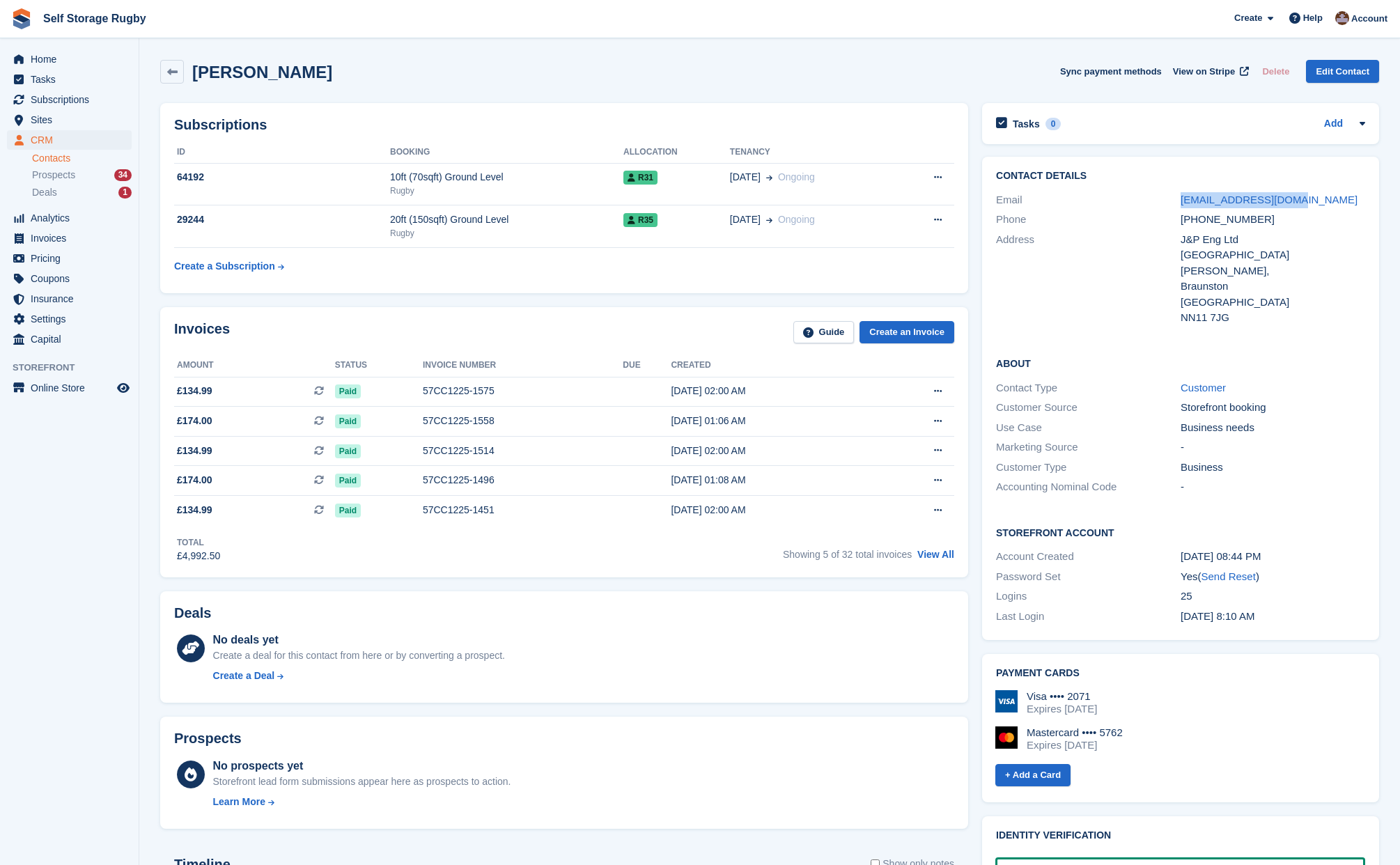
drag, startPoint x: 1294, startPoint y: 199, endPoint x: 1119, endPoint y: 199, distance: 175.0
click at [1119, 199] on div "Email pweston@jnpeng.co.uk" at bounding box center [1180, 201] width 369 height 20
copy div "pweston@jnpeng.co.uk"
click at [55, 51] on span "Home" at bounding box center [72, 59] width 84 height 20
